Goal: Information Seeking & Learning: Learn about a topic

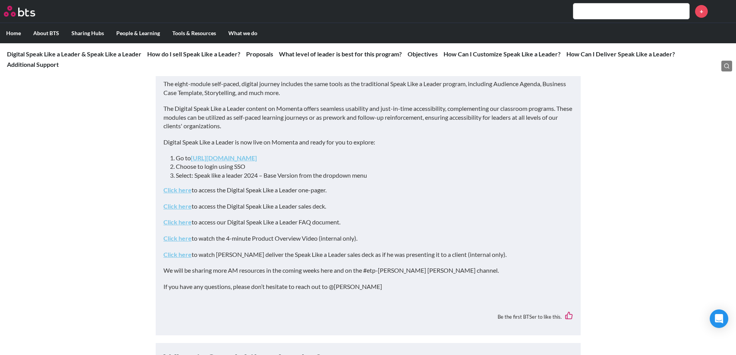
scroll to position [77, 0]
click at [179, 204] on link "Click here" at bounding box center [177, 205] width 28 height 7
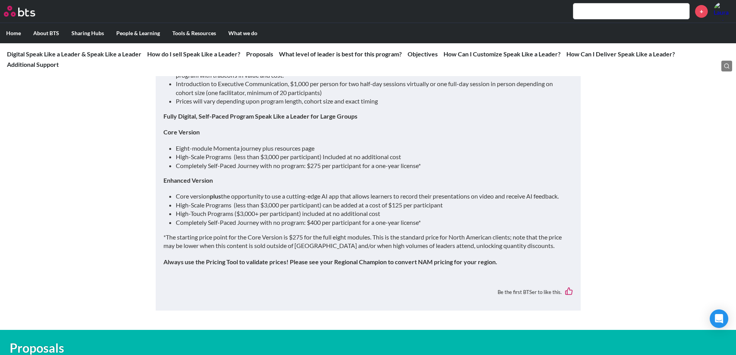
scroll to position [926, 0]
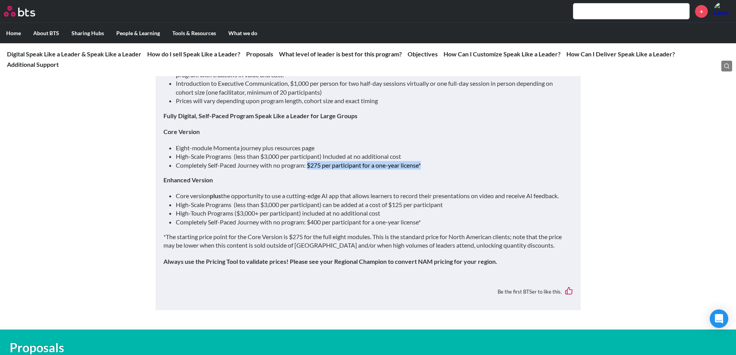
drag, startPoint x: 433, startPoint y: 167, endPoint x: 309, endPoint y: 168, distance: 124.0
click at [309, 168] on li "Completely Self-Paced Journey with no program: $275 per participant for a one-y…" at bounding box center [371, 165] width 391 height 9
copy li "$275 per participant for a one-year license*"
click at [198, 200] on li "Core version plus the opportunity to use a cutting-edge AI app that allows lear…" at bounding box center [371, 196] width 391 height 9
drag, startPoint x: 431, startPoint y: 228, endPoint x: 309, endPoint y: 231, distance: 121.8
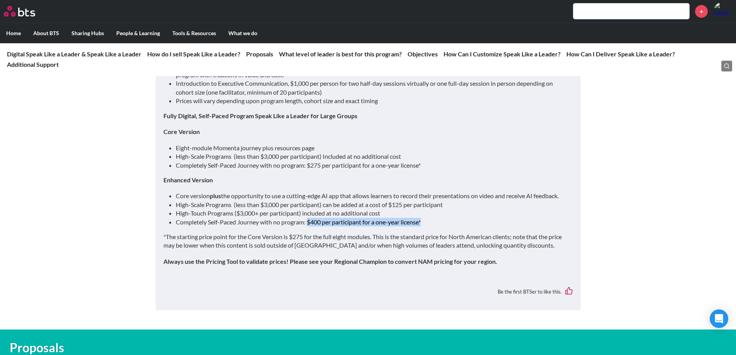
click at [309, 226] on li "Completely Self-Paced Journey with no program: $400 per participant for a one-y…" at bounding box center [371, 222] width 391 height 9
copy li "$400 per participant for a one-year license*"
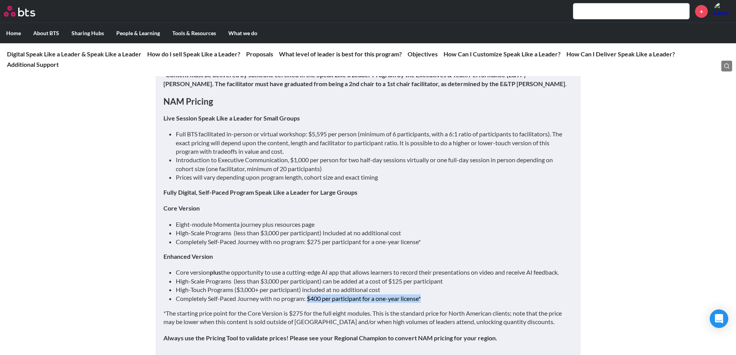
scroll to position [849, 0]
drag, startPoint x: 310, startPoint y: 135, endPoint x: 359, endPoint y: 134, distance: 49.5
click at [359, 134] on li "Full BTS facilitated in-person or virtual workshop: $5,595 per person (minimum …" at bounding box center [371, 143] width 391 height 26
click at [299, 151] on li "Full BTS facilitated in-person or virtual workshop: $5,595 per person (minimum …" at bounding box center [371, 143] width 391 height 26
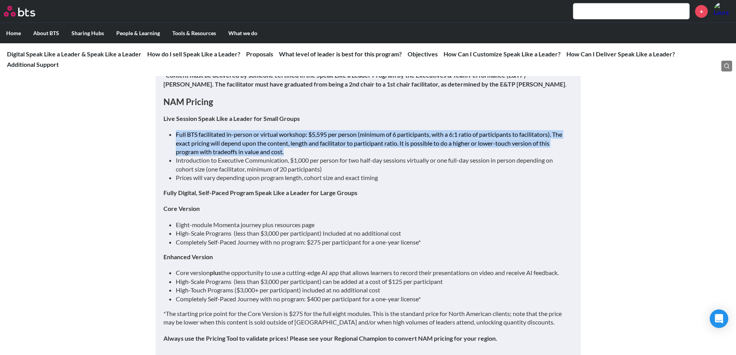
drag, startPoint x: 291, startPoint y: 153, endPoint x: 169, endPoint y: 132, distance: 123.8
click at [176, 132] on li "Full BTS facilitated in-person or virtual workshop: $5,595 per person (minimum …" at bounding box center [371, 143] width 391 height 26
copy li "Full BTS facilitated in-person or virtual workshop: $5,595 per person (minimum …"
